Goal: Task Accomplishment & Management: Manage account settings

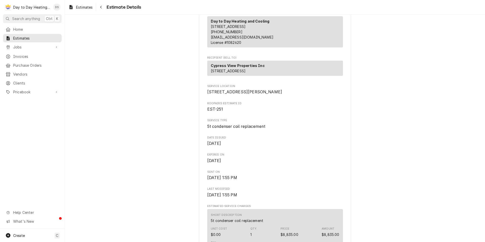
scroll to position [25, 0]
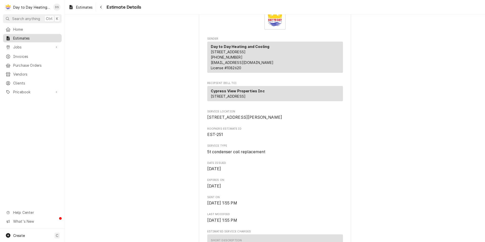
click at [29, 37] on span "Estimates" at bounding box center [36, 38] width 46 height 5
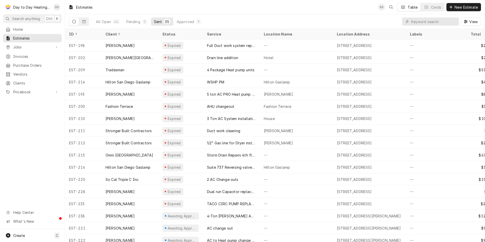
click at [157, 20] on div "Sent" at bounding box center [158, 21] width 8 height 5
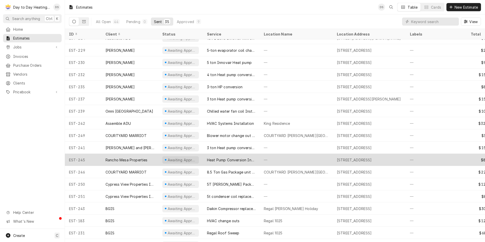
scroll to position [226, 0]
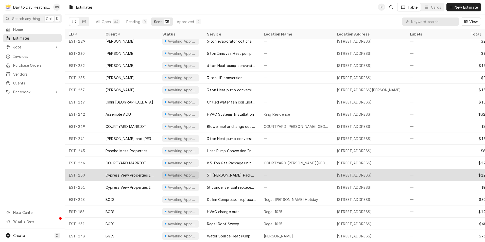
click at [227, 172] on div "5T [PERSON_NAME] Package unit chnage out" at bounding box center [231, 174] width 49 height 5
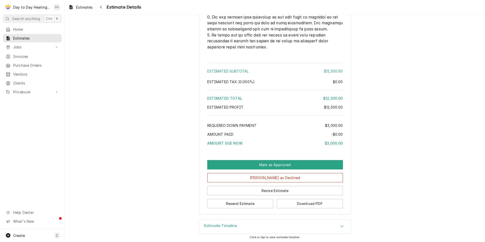
scroll to position [1226, 0]
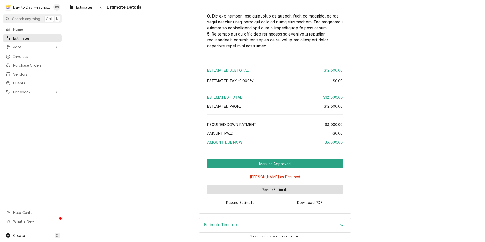
click at [281, 190] on button "Revise Estimate" at bounding box center [275, 189] width 136 height 9
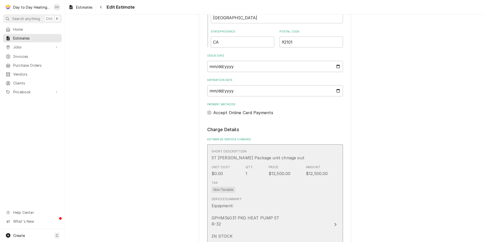
scroll to position [406, 0]
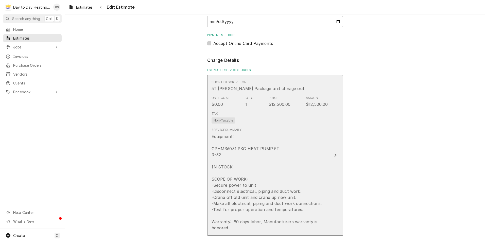
click at [305, 154] on div "Equipment: GPHM36031 PKG HEAT PUMP 5T R-32 IN STOCK SCOPE OF WORK: -Secure powe…" at bounding box center [269, 181] width 116 height 97
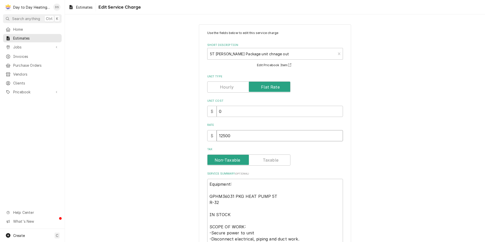
click at [235, 137] on input "12500" at bounding box center [280, 135] width 126 height 11
type textarea "x"
type input "1250"
type textarea "x"
type input "125"
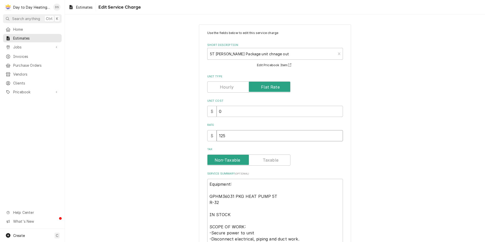
type textarea "x"
type input "12"
type textarea "x"
type input "1"
type textarea "x"
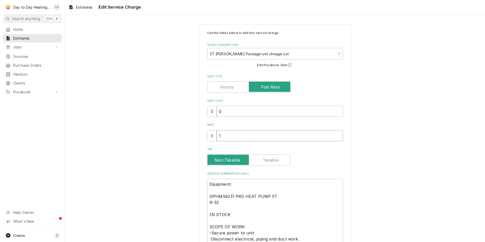
type input "11"
type textarea "x"
type input "113"
type textarea "x"
type input "1131"
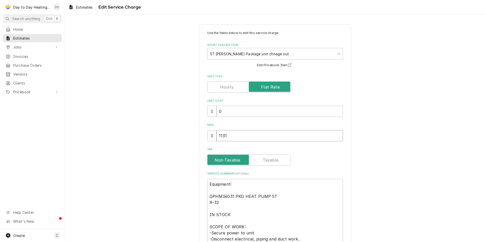
type textarea "x"
type input "11315"
type textarea "x"
type input "11315"
click at [317, 157] on div "Tax" at bounding box center [275, 159] width 136 height 11
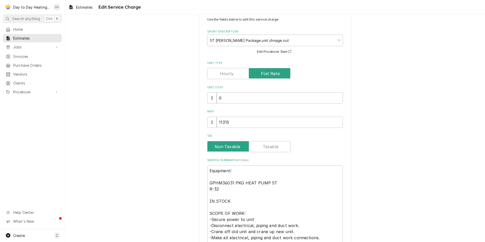
scroll to position [51, 0]
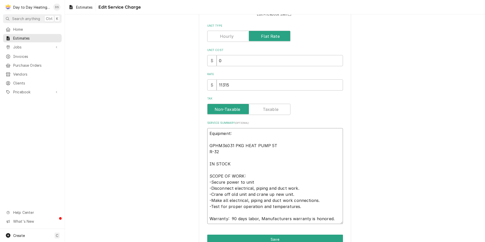
click at [290, 153] on textarea "Equipment: GPHM36031 PKG HEAT PUMP 5T R-32 IN STOCK SCOPE OF WORK: -Secure powe…" at bounding box center [275, 176] width 136 height 96
drag, startPoint x: 228, startPoint y: 150, endPoint x: 208, endPoint y: 147, distance: 20.3
click at [208, 147] on textarea "Equipment: GPHM36031 PKG HEAT PUMP 5T R-32 IN STOCK SCOPE OF WORK: -Secure powe…" at bounding box center [275, 176] width 136 height 96
type textarea "x"
type textarea "Equipment: IN STOCK SCOPE OF WORK: -Secure power to unit -Disconnect electrical…"
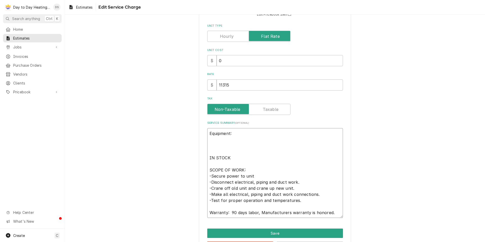
paste textarea "GPHM34231 PKG HEAT PUMP 3.5T R-32"
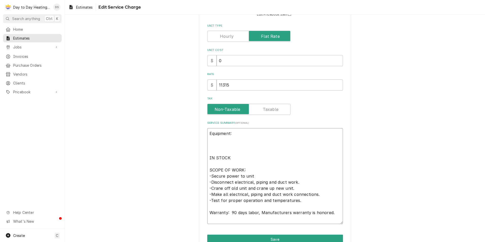
type textarea "x"
type textarea "Equipment: GPHM34231 PKG HEAT PUMP 3.5T R-32 IN STOCK SCOPE OF WORK: -Secure po…"
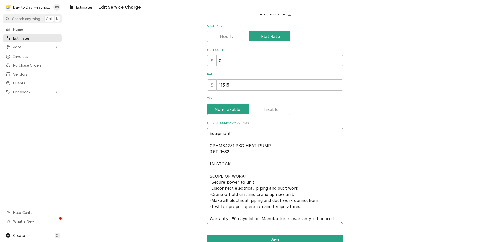
type textarea "x"
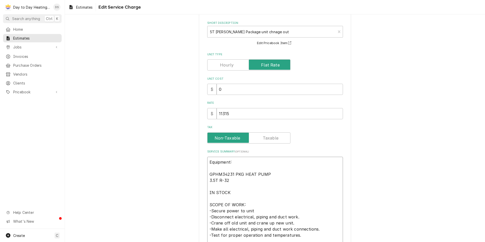
scroll to position [0, 0]
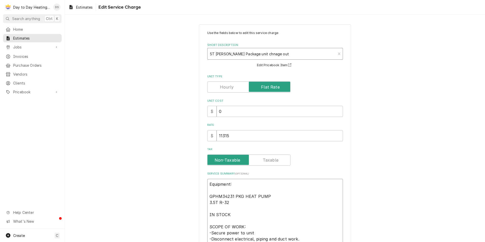
type textarea "Equipment: GPHM34231 PKG HEAT PUMP 3.5T R-32 IN STOCK SCOPE OF WORK: -Secure po…"
type textarea "x"
click at [210, 52] on div "Short Description" at bounding box center [271, 53] width 123 height 9
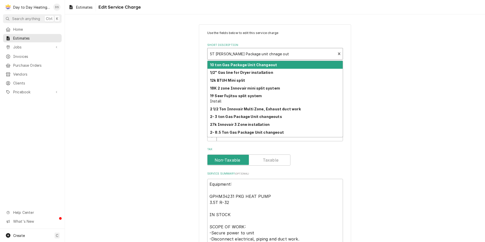
click at [210, 53] on div "Short Description" at bounding box center [271, 53] width 123 height 9
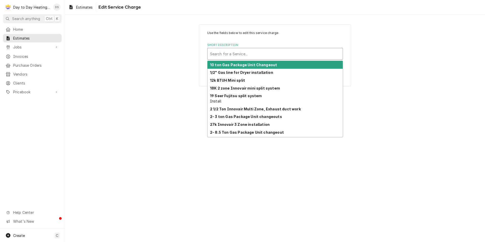
click at [269, 55] on div "Short Description" at bounding box center [275, 53] width 130 height 9
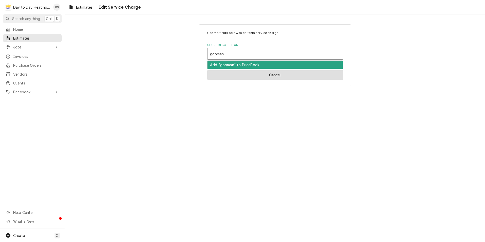
type input "gooman"
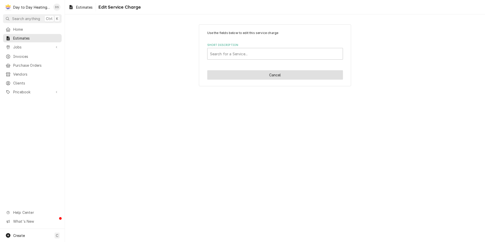
click at [269, 73] on button "Cancel" at bounding box center [275, 74] width 136 height 9
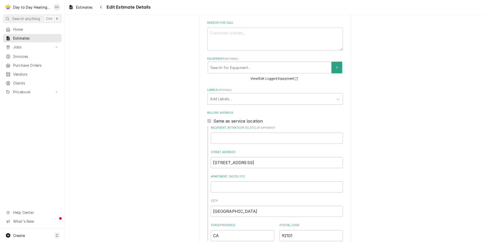
scroll to position [70, 0]
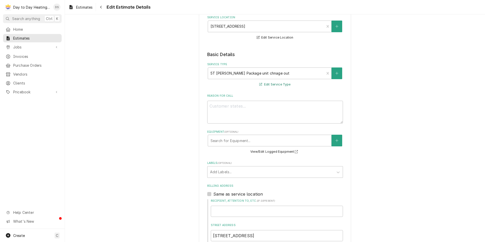
click at [272, 84] on button "Edit Service Type" at bounding box center [274, 84] width 33 height 6
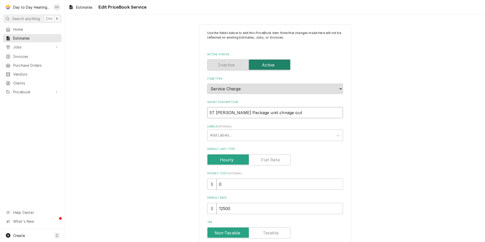
click at [209, 113] on input "5T Goodman Package unit chnage out" at bounding box center [275, 112] width 136 height 11
type textarea "x"
type input "T Goodman Package unit chnage out"
type textarea "x"
type input "3T Goodman Package unit chnage out"
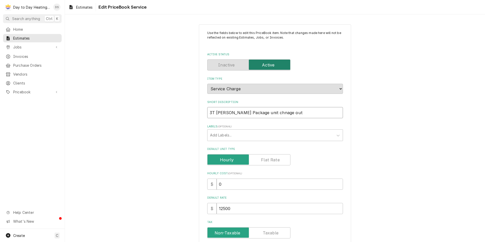
type textarea "x"
type input "3.T Goodman Package unit chnage out"
type textarea "x"
type input "3.5T Goodman Package unit chnage out"
type textarea "x"
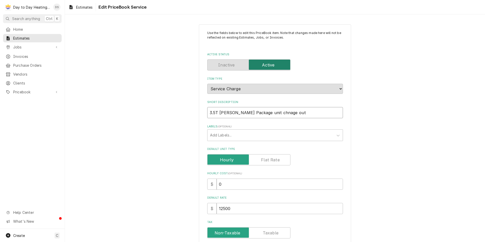
type input "3.5T Goodman Package unit chnage out"
click at [199, 127] on div "Use the fields below to edit this PriceBook item. Note that changes made here w…" at bounding box center [275, 237] width 152 height 427
click at [269, 113] on input "3.5T Goodman Package unit chnage out" at bounding box center [275, 112] width 136 height 11
type textarea "x"
type input "3.5T Goodman Package unit chanage out"
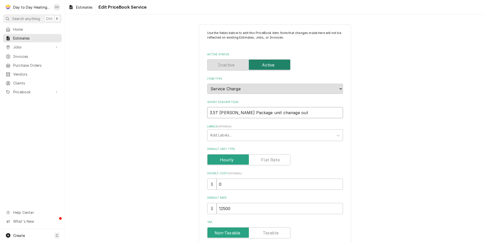
type textarea "x"
type input "3.5T [PERSON_NAME] Package unit change out"
type textarea "x"
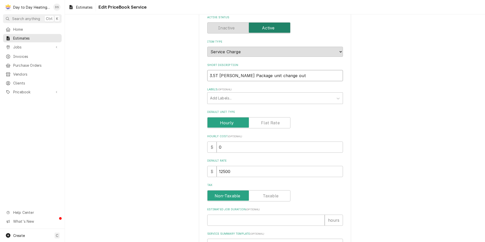
scroll to position [76, 0]
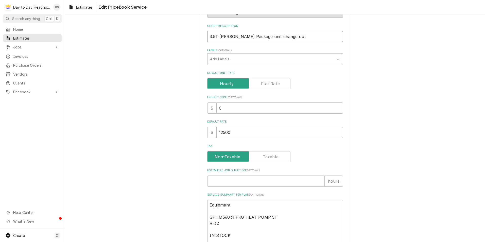
type input "3.5T [PERSON_NAME] Package unit change out"
click at [232, 133] on input "12500" at bounding box center [280, 132] width 126 height 11
type textarea "x"
type input "1250"
type textarea "x"
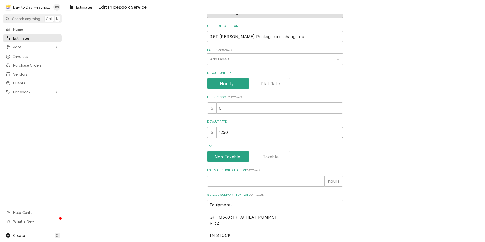
type input "125"
type textarea "x"
type input "12"
type textarea "x"
type input "1"
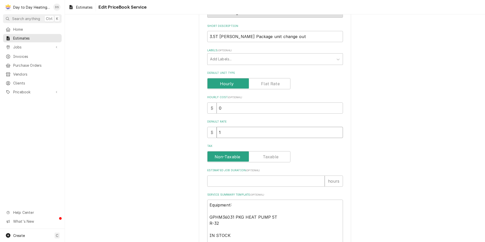
type textarea "x"
type input "11"
type textarea "x"
type input "113"
type textarea "x"
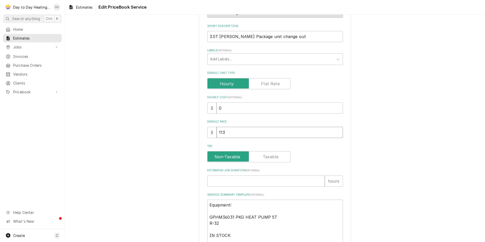
type input "1135"
type textarea "x"
type input "11350"
type textarea "x"
type input "11350"
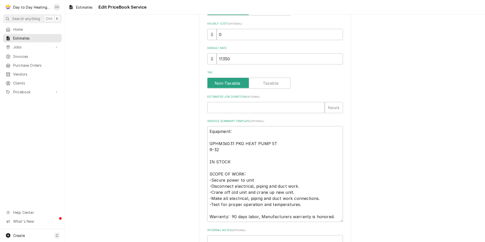
scroll to position [178, 0]
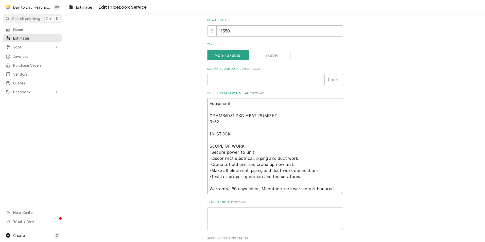
drag, startPoint x: 218, startPoint y: 121, endPoint x: 207, endPoint y: 117, distance: 11.6
click at [207, 117] on textarea "Equipment: GPHM36031 PKG HEAT PUMP 5T R-32 IN STOCK SCOPE OF WORK: -Secure powe…" at bounding box center [275, 146] width 136 height 96
type textarea "x"
type textarea "Equipment: IN STOCK SCOPE OF WORK: -Secure power to unit -Disconnect electrical…"
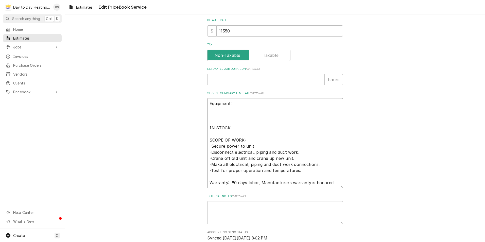
paste textarea "GPHM34231 PKG HEAT PUMP 3.5T R-32"
type textarea "x"
type textarea "Equipment: GPHM34231 PKG HEAT PUMP 3.5T R-32 IN STOCK SCOPE OF WORK: -Secure po…"
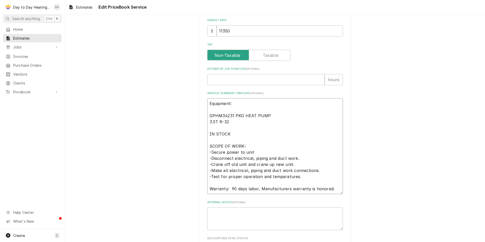
type textarea "x"
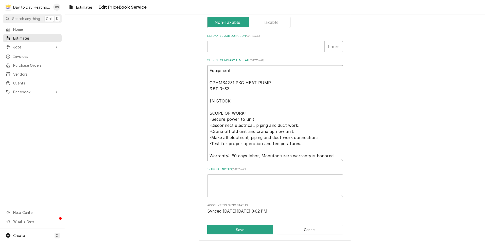
scroll to position [214, 0]
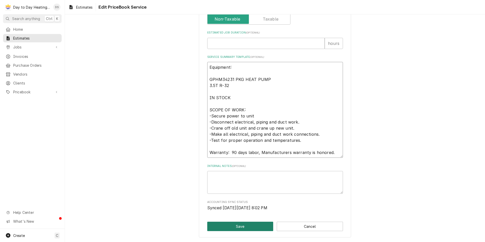
type textarea "Equipment: GPHM34231 PKG HEAT PUMP 3.5T R-32 IN STOCK SCOPE OF WORK: -Secure po…"
click at [243, 226] on button "Save" at bounding box center [240, 226] width 66 height 9
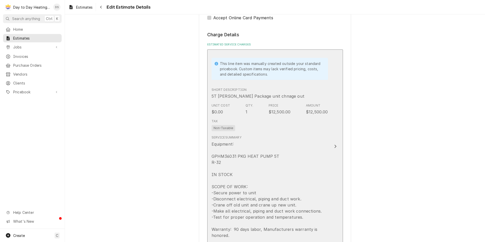
scroll to position [431, 0]
click at [326, 149] on div "Equipment: GPHM36031 PKG HEAT PUMP 5T R-32 IN STOCK SCOPE OF WORK: -Secure powe…" at bounding box center [269, 189] width 116 height 97
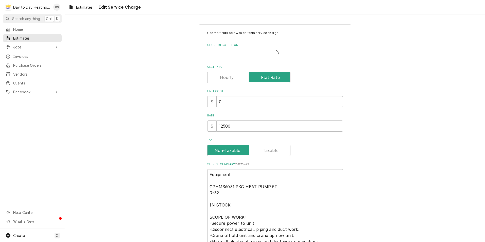
type textarea "x"
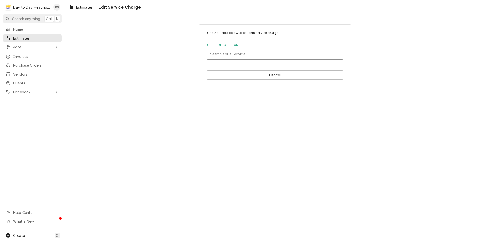
click at [240, 54] on div "Short Description" at bounding box center [275, 53] width 130 height 9
type input "3.5"
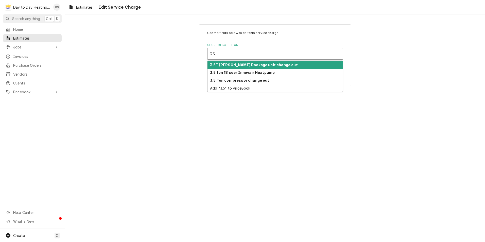
click at [278, 64] on strong "3.5T [PERSON_NAME] Package unit change out" at bounding box center [254, 65] width 88 height 4
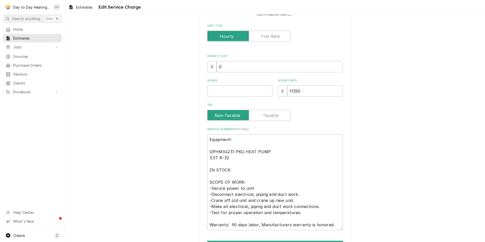
scroll to position [83, 0]
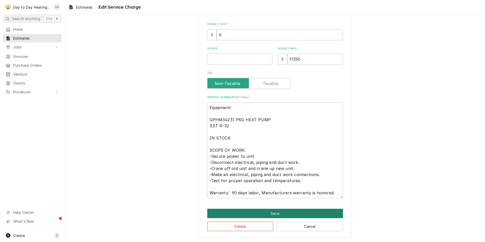
click at [278, 213] on button "Save" at bounding box center [275, 213] width 136 height 9
type textarea "x"
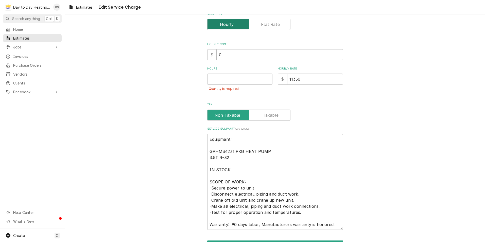
scroll to position [32, 0]
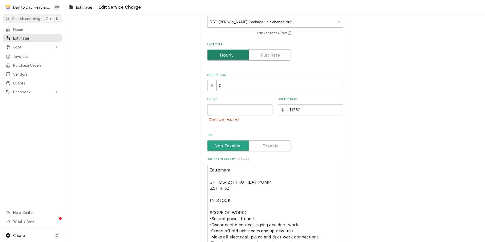
click at [259, 56] on input "Unit Type" at bounding box center [248, 54] width 79 height 11
checkbox input "true"
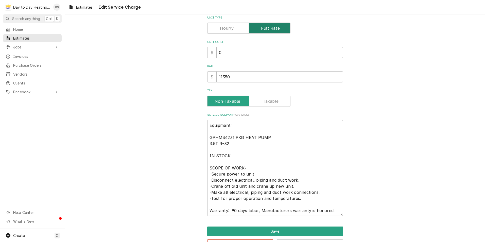
scroll to position [77, 0]
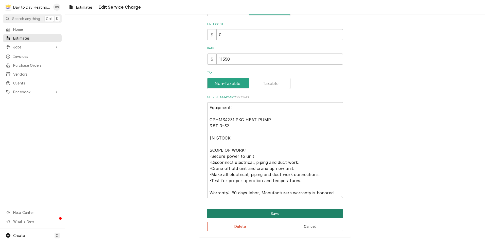
click at [270, 213] on button "Save" at bounding box center [275, 213] width 136 height 9
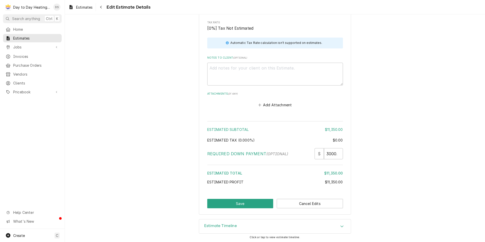
scroll to position [709, 0]
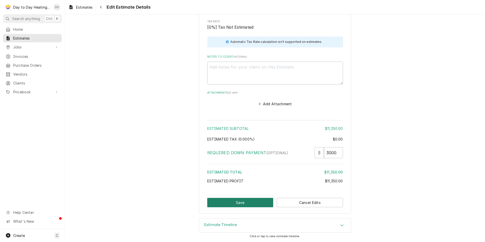
click at [244, 204] on button "Save" at bounding box center [240, 202] width 66 height 9
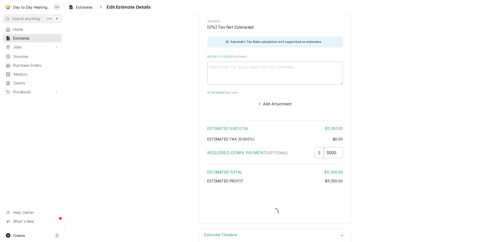
type textarea "x"
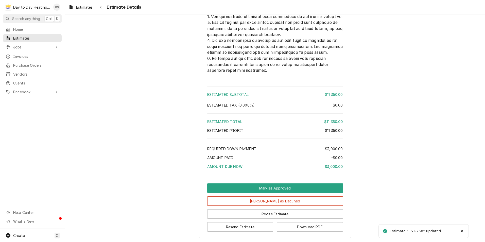
scroll to position [1226, 0]
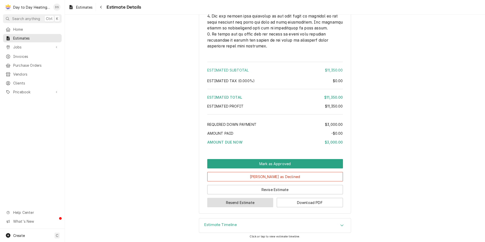
click at [239, 203] on button "Resend Estimate" at bounding box center [240, 202] width 66 height 9
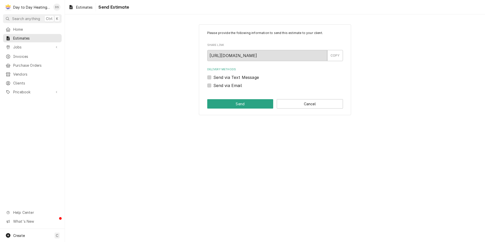
click at [235, 85] on label "Send via Email" at bounding box center [227, 85] width 29 height 6
click at [235, 85] on input "Send via Email" at bounding box center [281, 87] width 136 height 11
checkbox input "true"
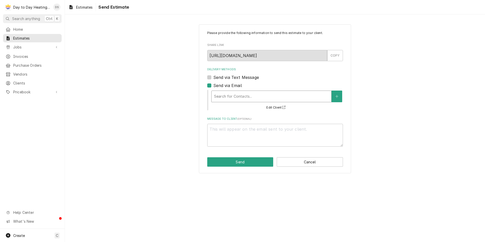
click at [229, 98] on div "Delivery Methods" at bounding box center [271, 96] width 115 height 9
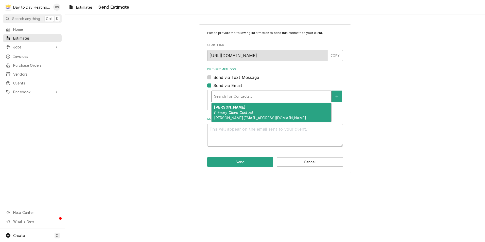
click at [228, 108] on strong "[PERSON_NAME]" at bounding box center [229, 107] width 31 height 4
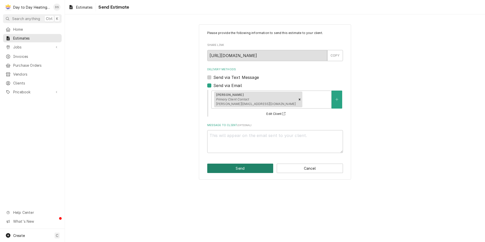
click at [235, 165] on button "Send" at bounding box center [240, 168] width 66 height 9
type textarea "x"
